Goal: Information Seeking & Learning: Learn about a topic

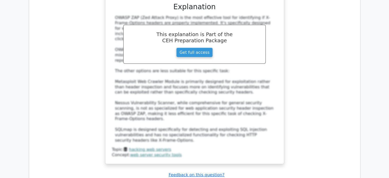
scroll to position [3355, 0]
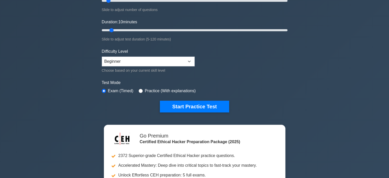
scroll to position [83, 0]
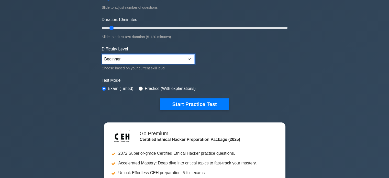
click at [186, 58] on select "Beginner Intermediate Expert" at bounding box center [148, 59] width 93 height 10
click at [85, 80] on div "Certified Ethical Hacker Customize Your Next Practice Test Topics Introduction …" at bounding box center [194, 82] width 389 height 299
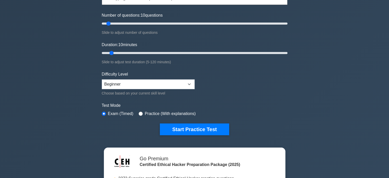
scroll to position [58, 0]
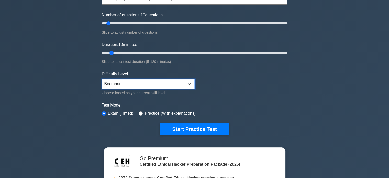
click at [151, 86] on select "Beginner Intermediate Expert" at bounding box center [148, 84] width 93 height 10
click at [102, 79] on select "Beginner Intermediate Expert" at bounding box center [148, 84] width 93 height 10
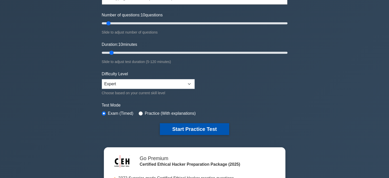
click at [190, 127] on button "Start Practice Test" at bounding box center [194, 129] width 69 height 12
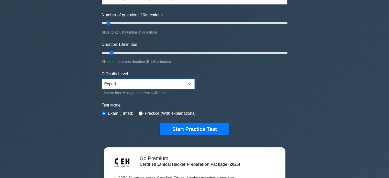
click at [136, 83] on select "Beginner Intermediate Expert" at bounding box center [148, 84] width 93 height 10
select select "intermediate"
click at [102, 79] on select "Beginner Intermediate Expert" at bounding box center [148, 84] width 93 height 10
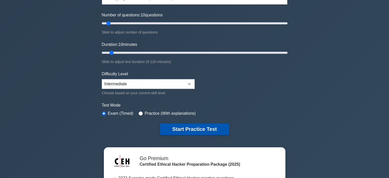
click at [225, 128] on button "Start Practice Test" at bounding box center [194, 129] width 69 height 12
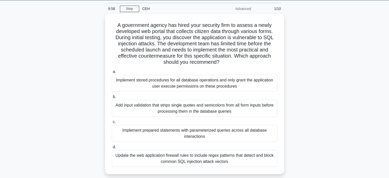
scroll to position [16, 0]
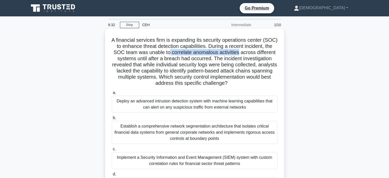
drag, startPoint x: 255, startPoint y: 54, endPoint x: 185, endPoint y: 55, distance: 70.2
click at [185, 55] on h5 "A financial services firm is expanding its security operations center (SOC) to …" at bounding box center [194, 62] width 167 height 50
copy h5 "correlate anomalous activities"
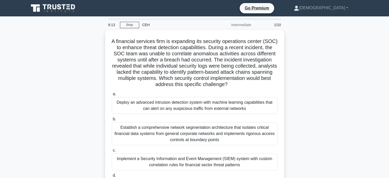
click at [68, 74] on div "A financial services firm is expanding its security operations center (SOC) to …" at bounding box center [195, 122] width 338 height 185
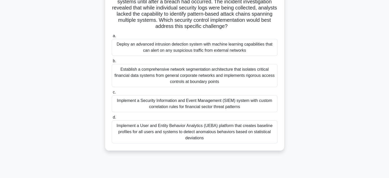
scroll to position [64, 0]
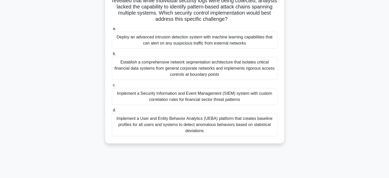
click at [172, 93] on div "Implement a Security Information and Event Management (SIEM) system with custom…" at bounding box center [195, 96] width 166 height 17
click at [112, 87] on input "c. Implement a Security Information and Event Management (SIEM) system with cus…" at bounding box center [112, 84] width 0 height 3
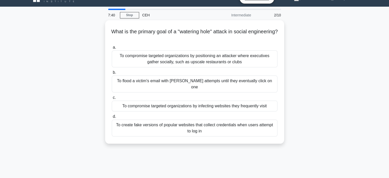
scroll to position [0, 0]
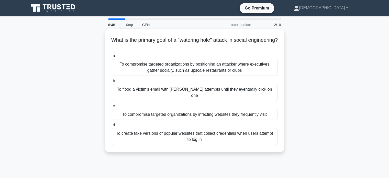
click at [183, 89] on div "To flood a victim's email with phishing attempts until they eventually click on…" at bounding box center [195, 92] width 166 height 17
click at [112, 83] on input "b. To flood a victim's email with phishing attempts until they eventually click…" at bounding box center [112, 80] width 0 height 3
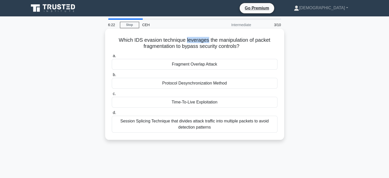
drag, startPoint x: 208, startPoint y: 40, endPoint x: 186, endPoint y: 39, distance: 21.2
click at [186, 39] on h5 "Which IDS evasion technique leverages the manipulation of packet fragmentation …" at bounding box center [194, 43] width 167 height 13
copy h5 "leverages"
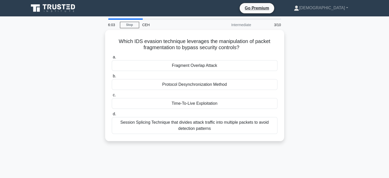
click at [54, 84] on div "Which IDS evasion technique leverages the manipulation of packet fragmentation …" at bounding box center [195, 88] width 338 height 117
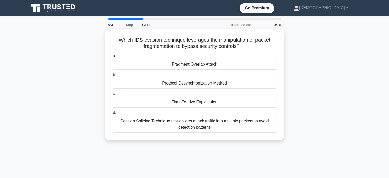
click at [177, 123] on div "Session Splicing Technique that divides attack traffic into multiple packets to…" at bounding box center [195, 124] width 166 height 17
click at [112, 114] on input "d. Session Splicing Technique that divides attack traffic into multiple packets…" at bounding box center [112, 112] width 0 height 3
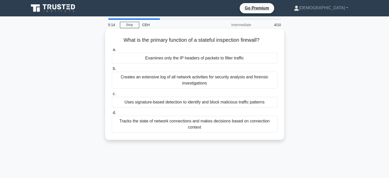
click at [190, 101] on div "Uses signature-based detection to identify and block malicious traffic patterns" at bounding box center [195, 102] width 166 height 11
click at [112, 95] on input "c. Uses signature-based detection to identify and block malicious traffic patte…" at bounding box center [112, 93] width 0 height 3
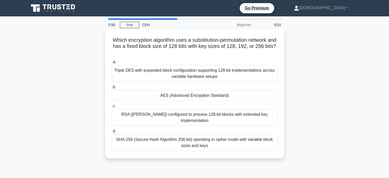
click at [170, 139] on div "SHA-256 (Secure Hash Algorithm 256-bit) operating in cipher mode with variable …" at bounding box center [195, 142] width 166 height 17
click at [112, 133] on input "d. SHA-256 (Secure Hash Algorithm 256-bit) operating in cipher mode with variab…" at bounding box center [112, 131] width 0 height 3
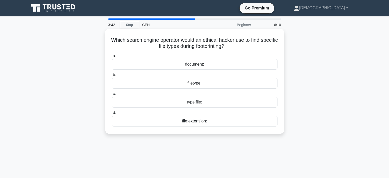
click at [196, 101] on div "type:file:" at bounding box center [195, 102] width 166 height 11
click at [112, 95] on input "c. type:file:" at bounding box center [112, 93] width 0 height 3
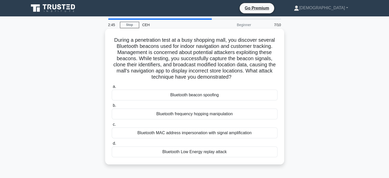
click at [191, 135] on div "Bluetooth MAC address impersonation with signal amplification" at bounding box center [195, 132] width 166 height 11
click at [112, 126] on input "c. Bluetooth MAC address impersonation with signal amplification" at bounding box center [112, 124] width 0 height 3
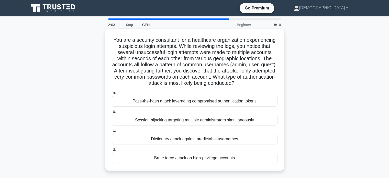
click at [164, 158] on div "Brute force attack on high-privilege accounts" at bounding box center [195, 158] width 166 height 11
click at [112, 151] on input "d. Brute force attack on high-privilege accounts" at bounding box center [112, 149] width 0 height 3
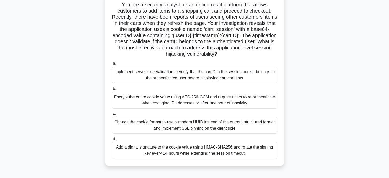
scroll to position [36, 0]
click at [191, 104] on div "Encrypt the entire cookie value using AES-256-GCM and require users to re-authe…" at bounding box center [195, 99] width 166 height 17
click at [112, 90] on input "b. Encrypt the entire cookie value using AES-256-GCM and require users to re-au…" at bounding box center [112, 88] width 0 height 3
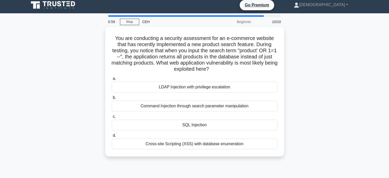
scroll to position [0, 0]
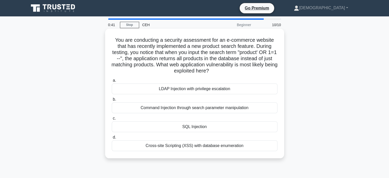
click at [162, 129] on div "SQL Injection" at bounding box center [195, 126] width 166 height 11
click at [112, 120] on input "c. SQL Injection" at bounding box center [112, 118] width 0 height 3
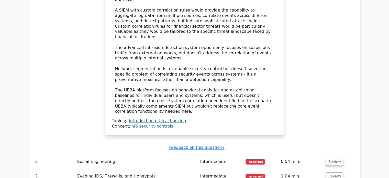
scroll to position [681, 0]
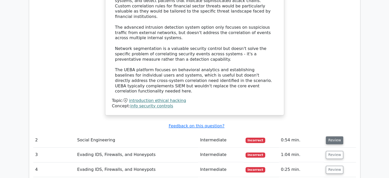
click at [329, 136] on button "Review" at bounding box center [334, 140] width 17 height 8
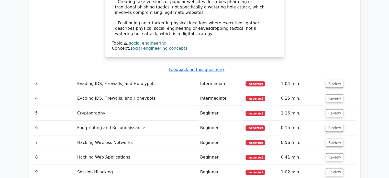
scroll to position [1046, 0]
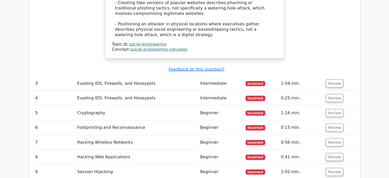
click at [334, 168] on button "Review" at bounding box center [334, 172] width 17 height 8
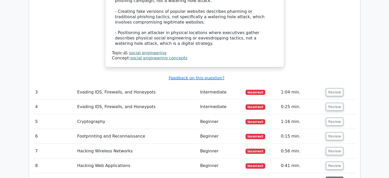
scroll to position [1036, 0]
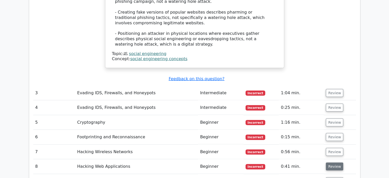
click at [333, 163] on button "Review" at bounding box center [334, 167] width 17 height 8
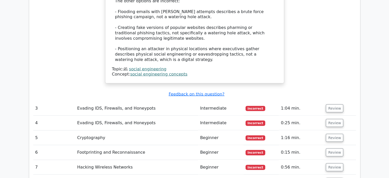
scroll to position [1021, 0]
click at [333, 163] on button "Review" at bounding box center [334, 167] width 17 height 8
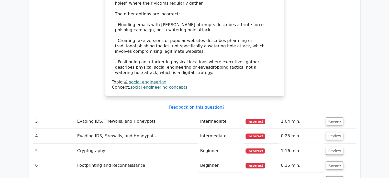
scroll to position [1008, 0]
click at [333, 162] on button "Review" at bounding box center [334, 166] width 17 height 8
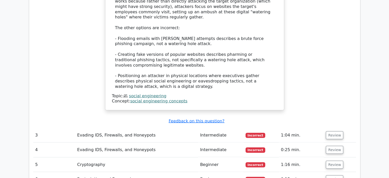
scroll to position [992, 0]
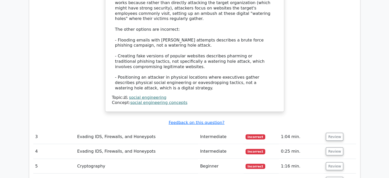
click at [333, 162] on button "Review" at bounding box center [334, 166] width 17 height 8
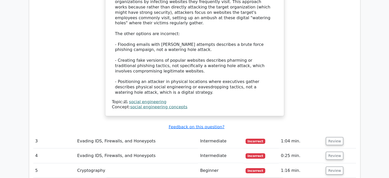
scroll to position [986, 0]
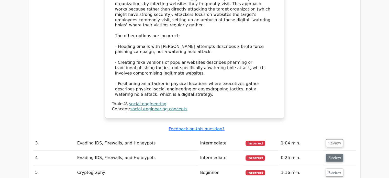
click at [337, 154] on button "Review" at bounding box center [334, 158] width 17 height 8
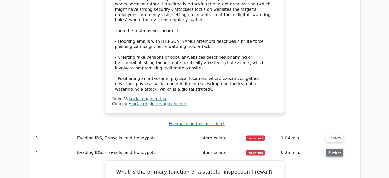
scroll to position [988, 0]
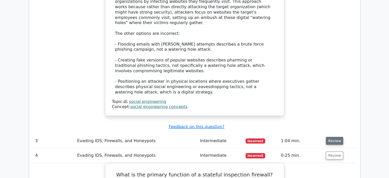
click at [337, 137] on button "Review" at bounding box center [334, 141] width 17 height 8
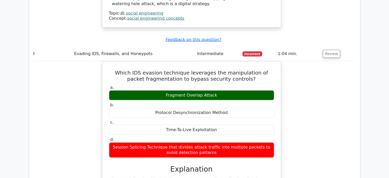
scroll to position [1075, 0]
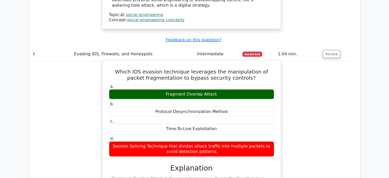
drag, startPoint x: 209, startPoint y: 101, endPoint x: 109, endPoint y: 20, distance: 128.8
click at [109, 62] on div "Which IDS evasion technique leverages the manipulation of packet fragmentation …" at bounding box center [191, 173] width 175 height 223
copy div "Which IDS evasion technique leverages the manipulation of packet fragmentation …"
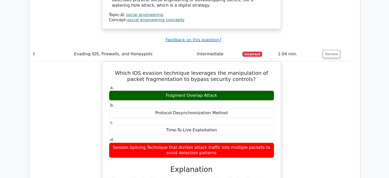
click at [91, 61] on div "Which IDS evasion technique leverages the manipulation of packet fragmentation …" at bounding box center [191, 178] width 323 height 234
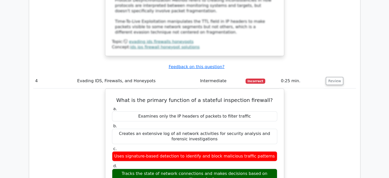
scroll to position [1308, 0]
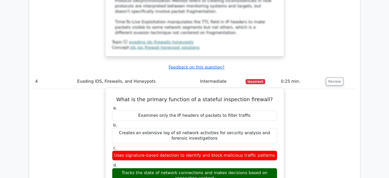
drag, startPoint x: 206, startPoint y: 123, endPoint x: 124, endPoint y: 43, distance: 113.9
copy div "What is the primary function of a stateful inspection firewall? a. Examines onl…"
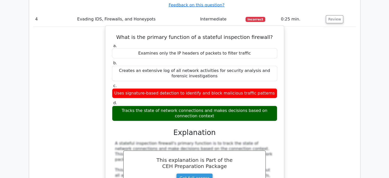
scroll to position [1371, 0]
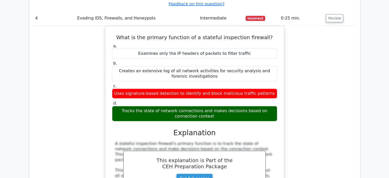
click at [58, 102] on div "What is the primary function of a stateful inspection firewall? a. Examines onl…" at bounding box center [194, 158] width 323 height 265
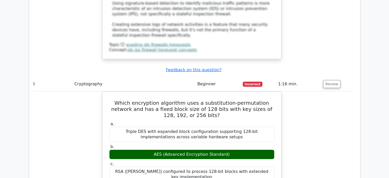
scroll to position [1596, 0]
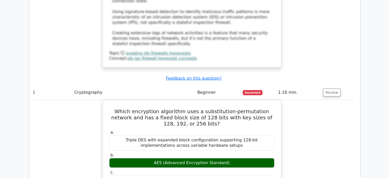
scroll to position [1586, 0]
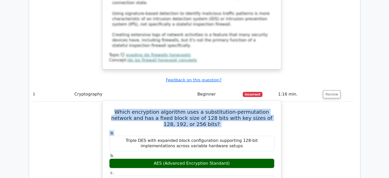
drag, startPoint x: 201, startPoint y: 66, endPoint x: 112, endPoint y: 45, distance: 91.0
click at [112, 109] on h5 "Which encryption algorithm uses a substitution-permutation network and has a fi…" at bounding box center [192, 118] width 166 height 18
drag, startPoint x: 110, startPoint y: 45, endPoint x: 202, endPoint y: 59, distance: 92.7
click at [202, 109] on h5 "Which encryption algorithm uses a substitution-permutation network and has a fi…" at bounding box center [192, 118] width 166 height 18
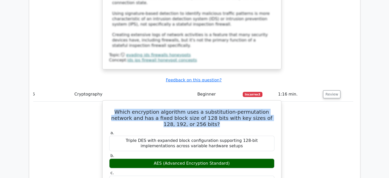
copy h5 "Which encryption algorithm uses a substitution-permutation network and has a fi…"
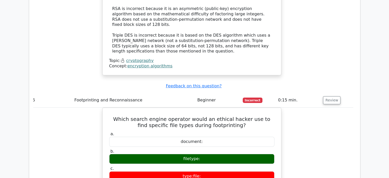
scroll to position [1865, 0]
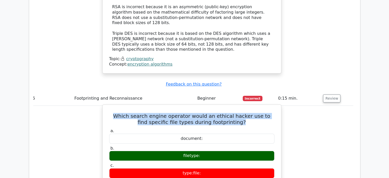
drag, startPoint x: 242, startPoint y: 55, endPoint x: 116, endPoint y: 42, distance: 127.4
copy h5 "Which search engine operator would an ethical hacker use to find specific file …"
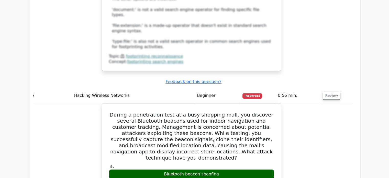
scroll to position [2138, 0]
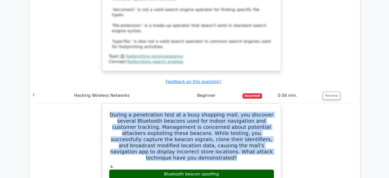
drag, startPoint x: 249, startPoint y: 70, endPoint x: 94, endPoint y: 31, distance: 159.2
copy h5 "During a penetration test at a busy shopping mall, you discover several Bluetoo…"
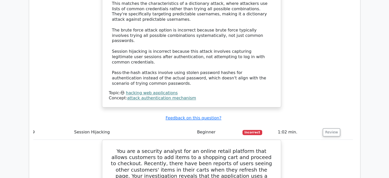
scroll to position [2750, 0]
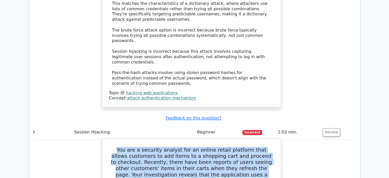
drag, startPoint x: 250, startPoint y: 85, endPoint x: 112, endPoint y: 35, distance: 146.6
click at [112, 147] on h5 "You are a security analyst for an online retail platform that allows customers …" at bounding box center [192, 177] width 166 height 61
copy h5 "You are a security analyst for an online retail platform that allows customers …"
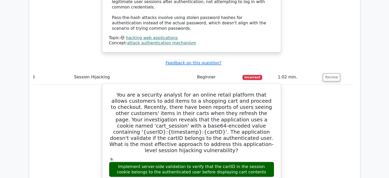
scroll to position [2805, 0]
drag, startPoint x: 252, startPoint y: 123, endPoint x: 105, endPoint y: 38, distance: 169.0
copy div "a. Implement server-side validation to verify that the cartID in the session co…"
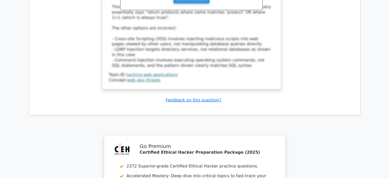
scroll to position [3446, 0]
